Goal: Transaction & Acquisition: Subscribe to service/newsletter

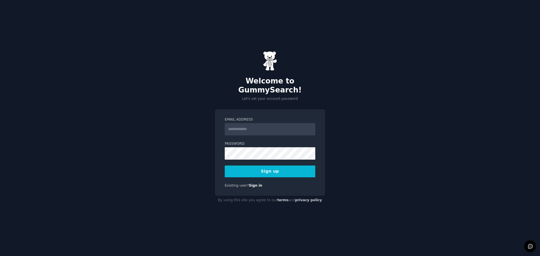
click at [244, 123] on input "Email Address" at bounding box center [270, 129] width 91 height 12
type input "**********"
click at [245, 166] on button "Sign up" at bounding box center [270, 172] width 91 height 12
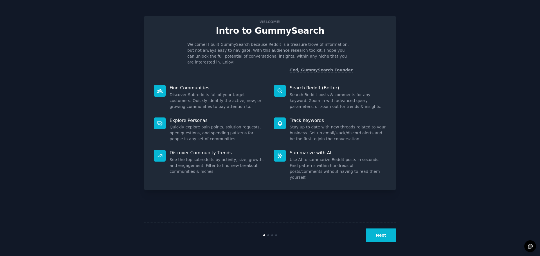
click at [386, 237] on button "Next" at bounding box center [381, 236] width 30 height 14
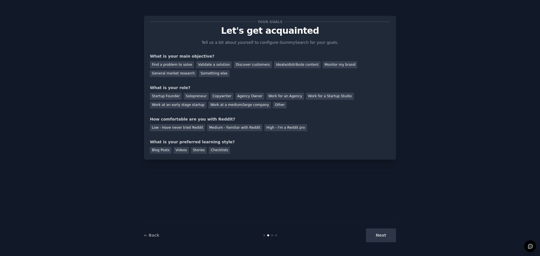
click at [385, 235] on div "Next" at bounding box center [354, 236] width 84 height 14
click at [199, 73] on div "Something else" at bounding box center [214, 73] width 31 height 7
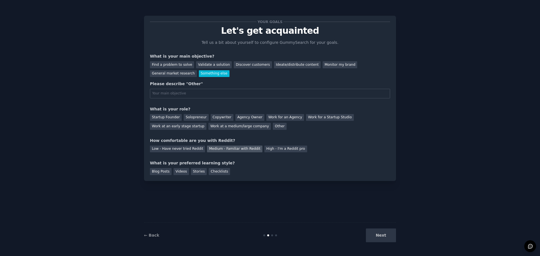
click at [220, 149] on div "Medium - Familiar with Reddit" at bounding box center [234, 149] width 55 height 7
click at [175, 171] on div "Videos" at bounding box center [181, 171] width 15 height 7
click at [186, 65] on div "Find a problem to solve" at bounding box center [172, 64] width 44 height 7
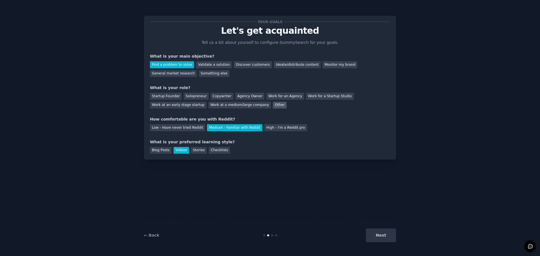
click at [273, 108] on div "Other" at bounding box center [280, 105] width 14 height 7
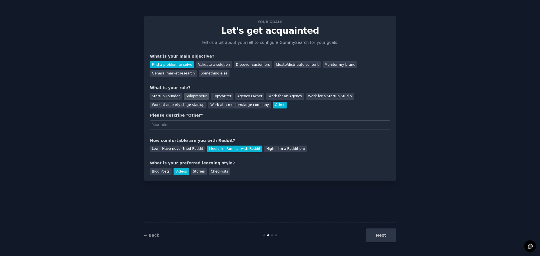
click at [199, 96] on div "Solopreneur" at bounding box center [196, 96] width 25 height 7
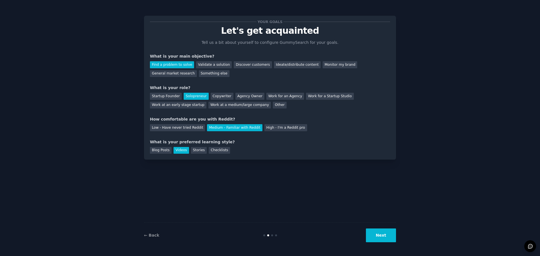
click at [383, 234] on button "Next" at bounding box center [381, 236] width 30 height 14
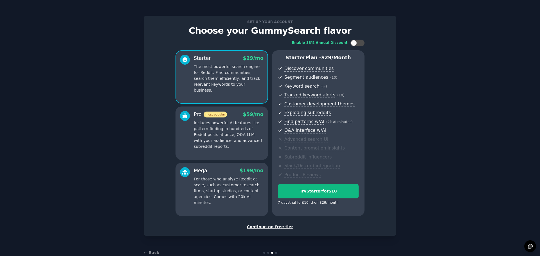
click at [269, 228] on div "Continue on free tier" at bounding box center [270, 227] width 240 height 6
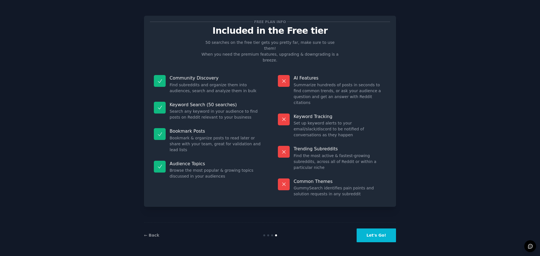
click at [378, 236] on button "Let's Go!" at bounding box center [376, 236] width 39 height 14
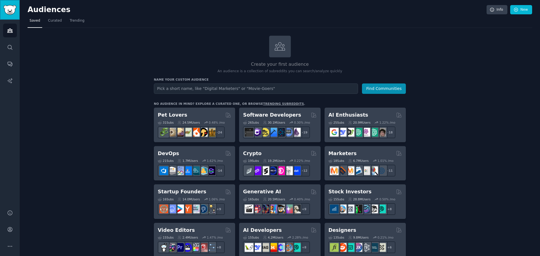
click at [14, 12] on img "Sidebar" at bounding box center [9, 10] width 13 height 10
click at [265, 105] on link "trending subreddits" at bounding box center [283, 103] width 41 height 3
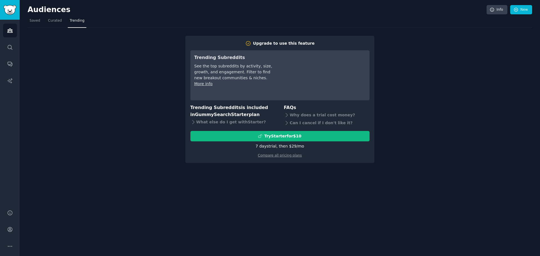
click at [203, 83] on link "More info" at bounding box center [204, 84] width 18 height 5
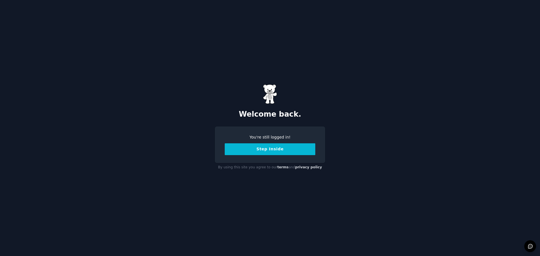
click at [247, 154] on button "Step Inside" at bounding box center [270, 150] width 91 height 12
